Goal: Navigation & Orientation: Go to known website

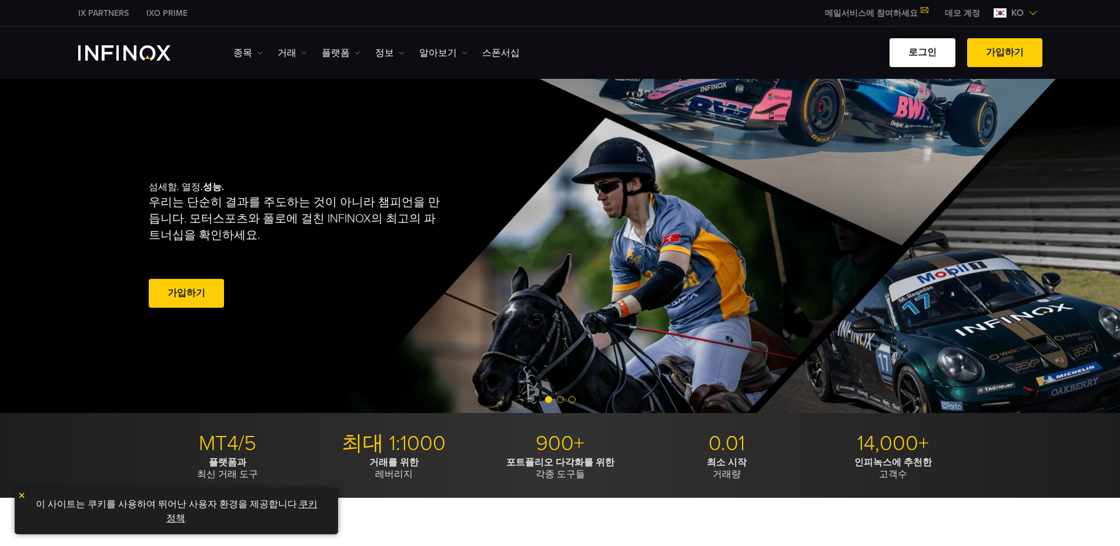
click at [920, 52] on link "로그인" at bounding box center [923, 52] width 66 height 29
click at [921, 51] on link "로그인" at bounding box center [923, 52] width 66 height 29
